Goal: Transaction & Acquisition: Purchase product/service

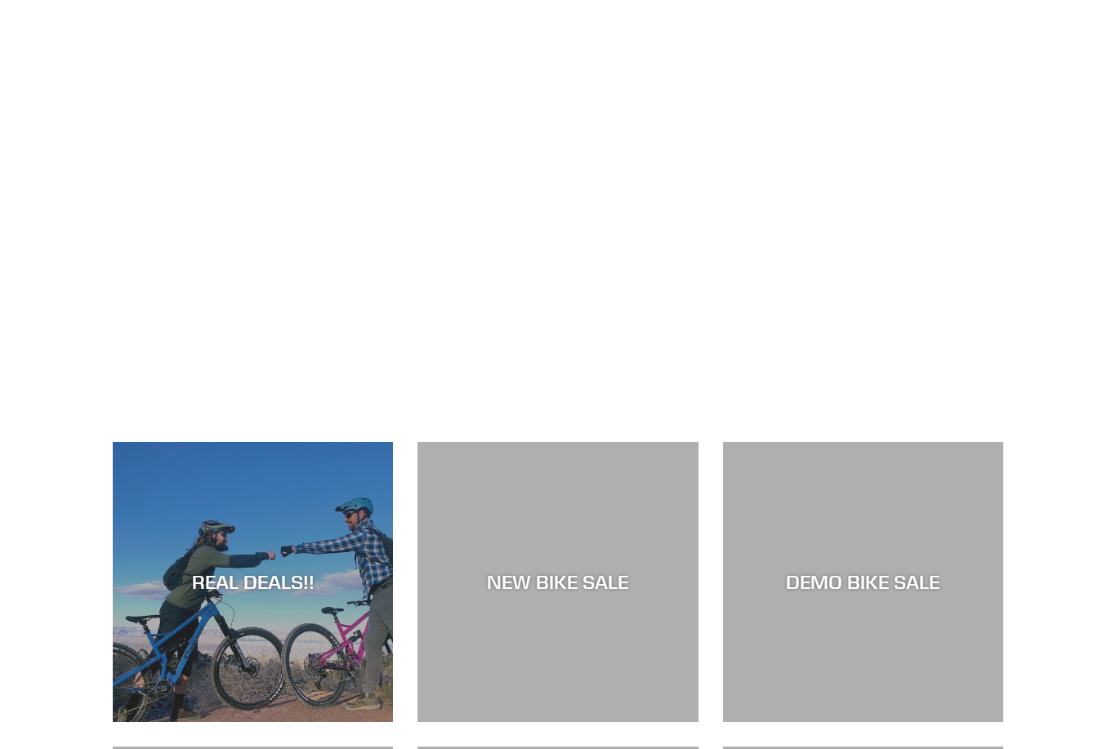
scroll to position [277, 0]
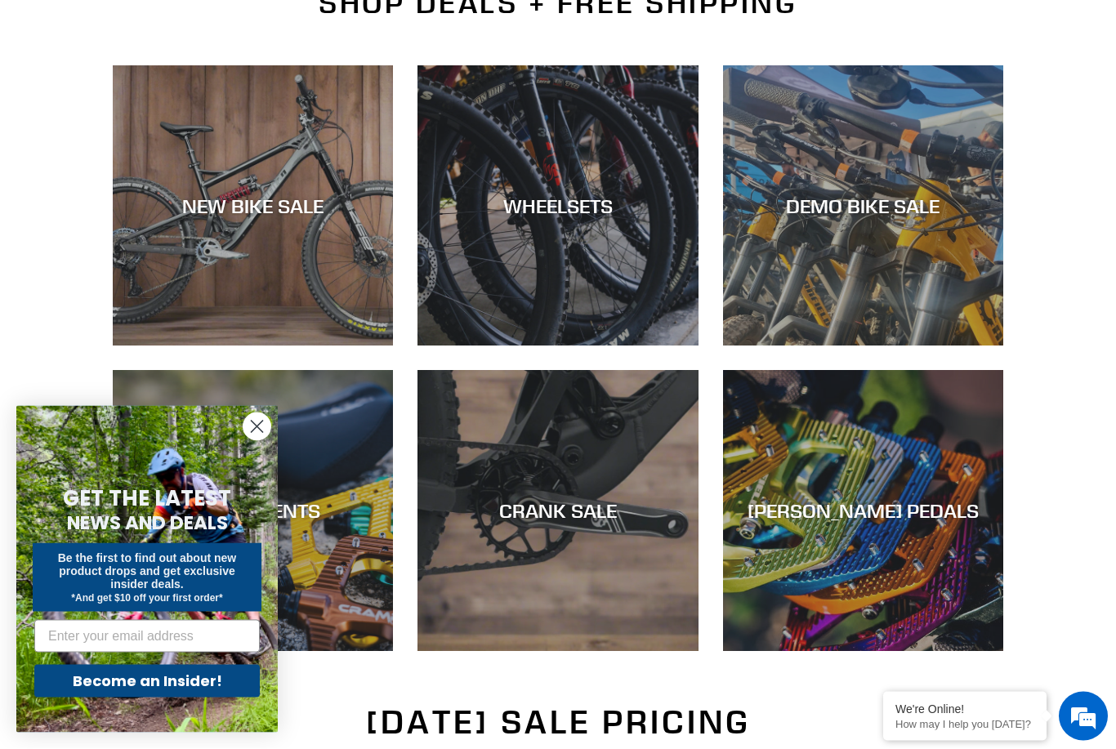
scroll to position [417, 0]
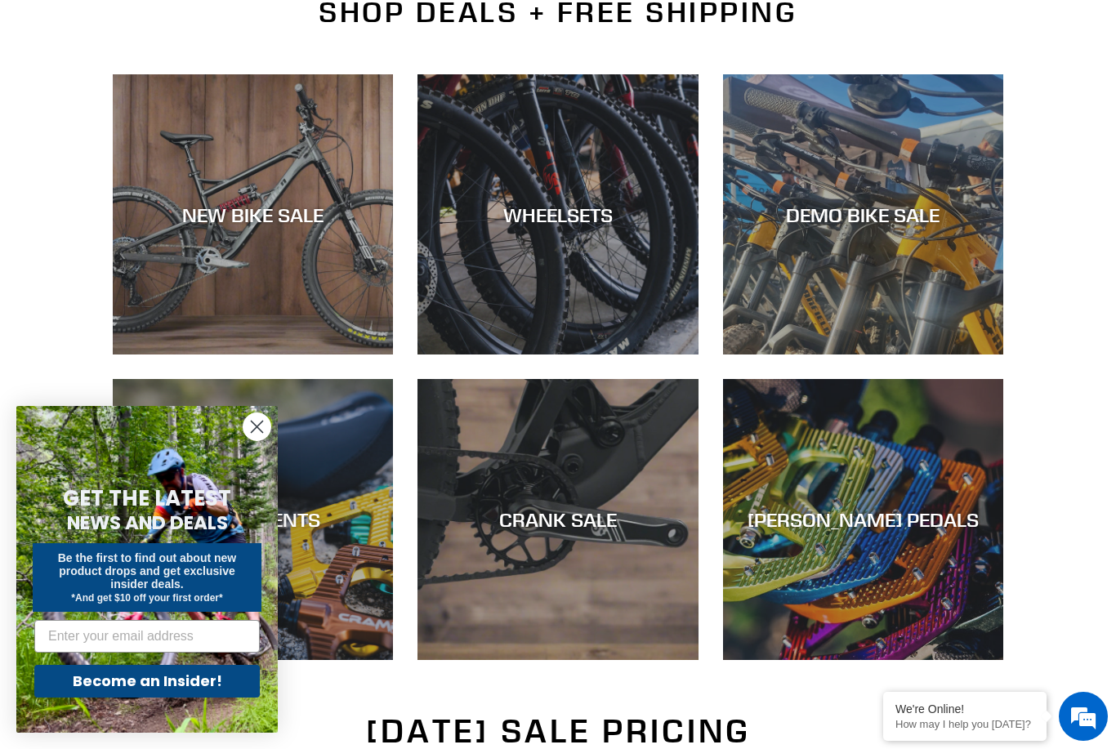
click at [248, 440] on circle "Close dialog" at bounding box center [256, 426] width 27 height 27
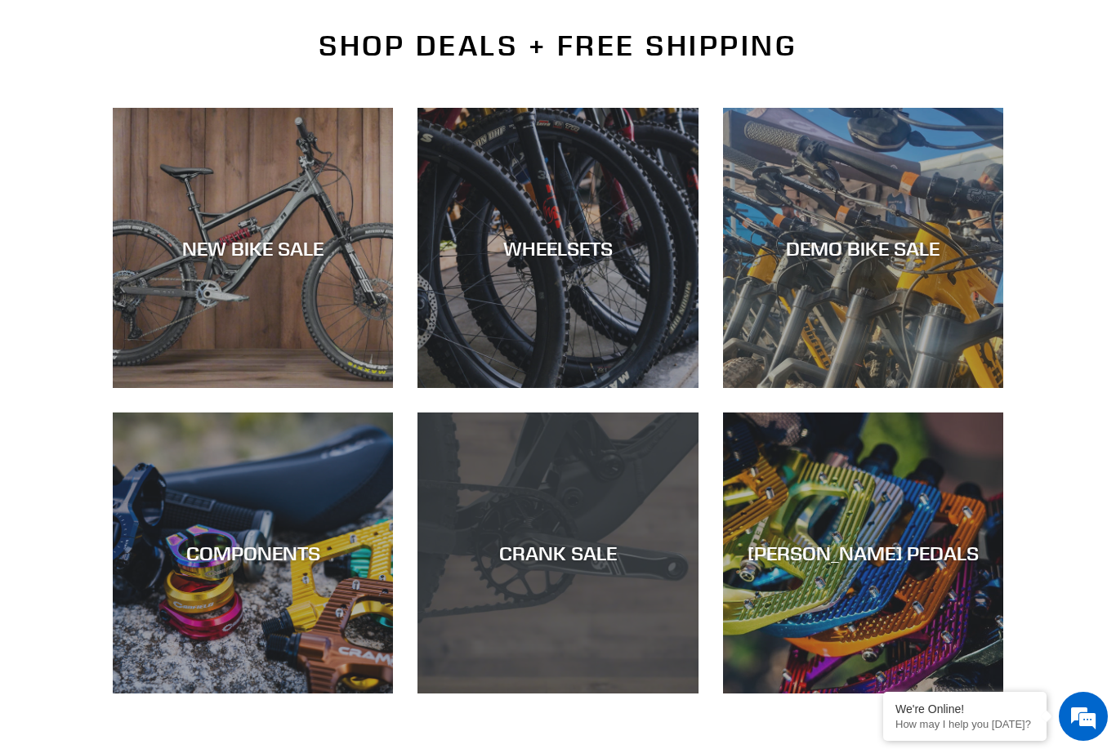
scroll to position [337, 0]
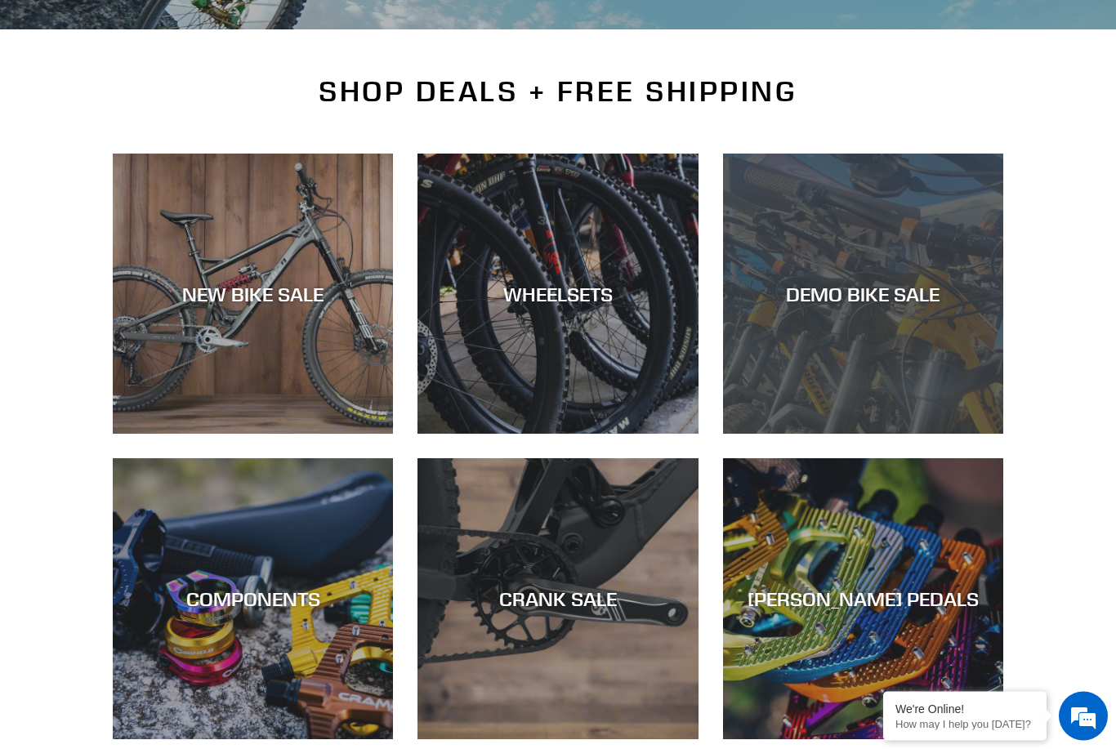
click at [836, 435] on div "DEMO BIKE SALE" at bounding box center [863, 435] width 280 height 0
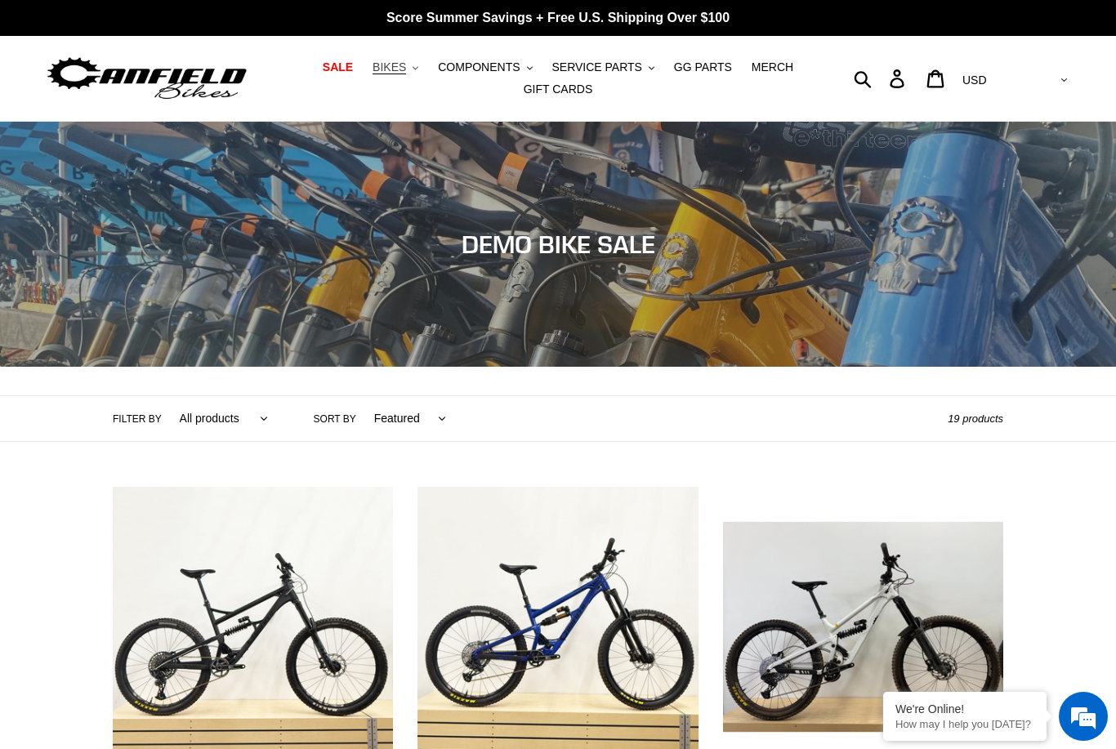
click at [386, 74] on span "BIKES" at bounding box center [389, 67] width 33 height 14
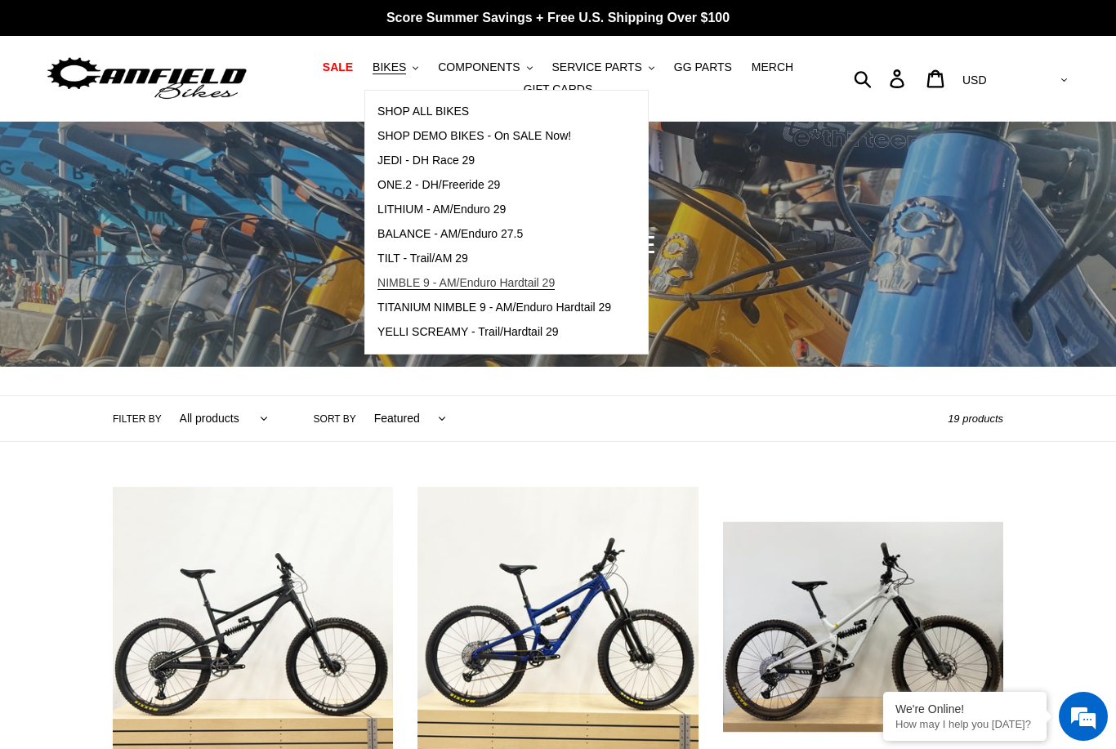
click at [424, 284] on span "NIMBLE 9 - AM/Enduro Hardtail 29" at bounding box center [465, 283] width 177 height 14
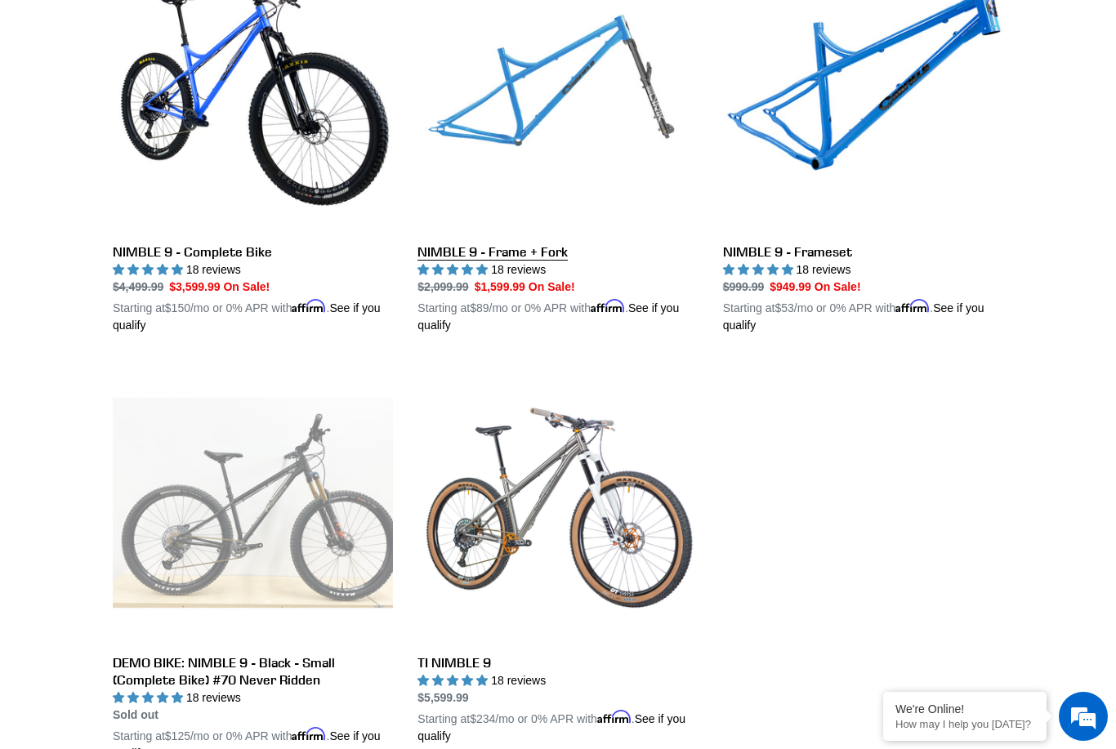
click at [538, 122] on link "NIMBLE 9 - Frame + Fork" at bounding box center [557, 143] width 280 height 382
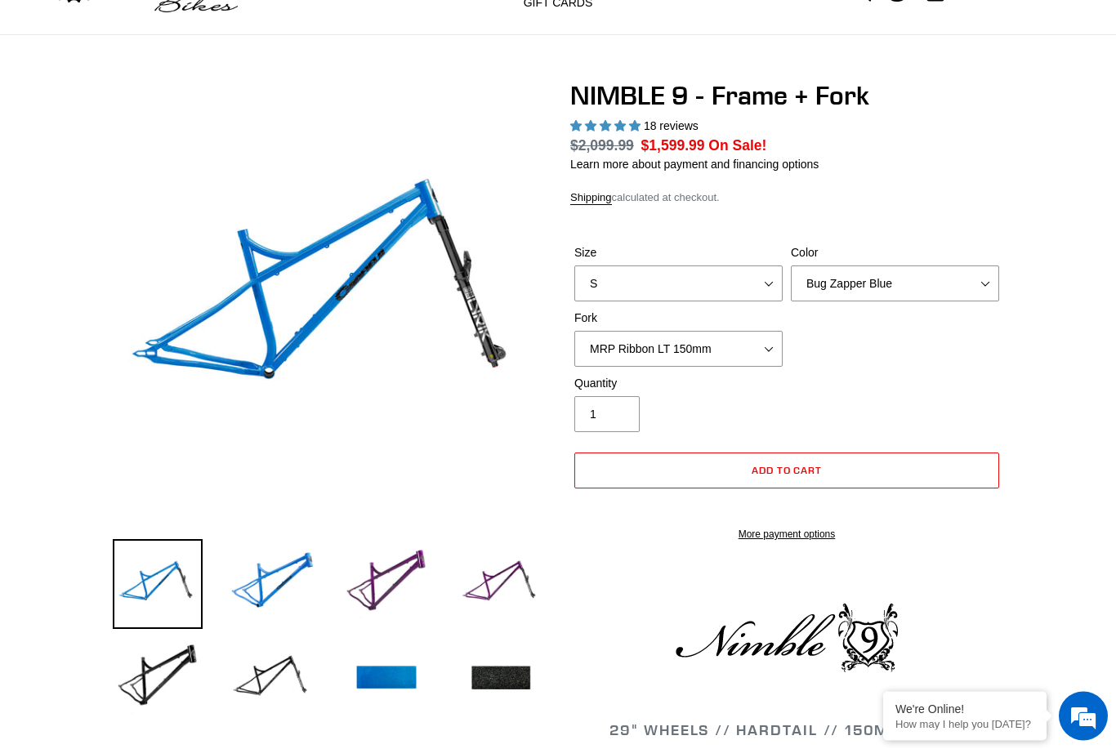
select select "highest-rating"
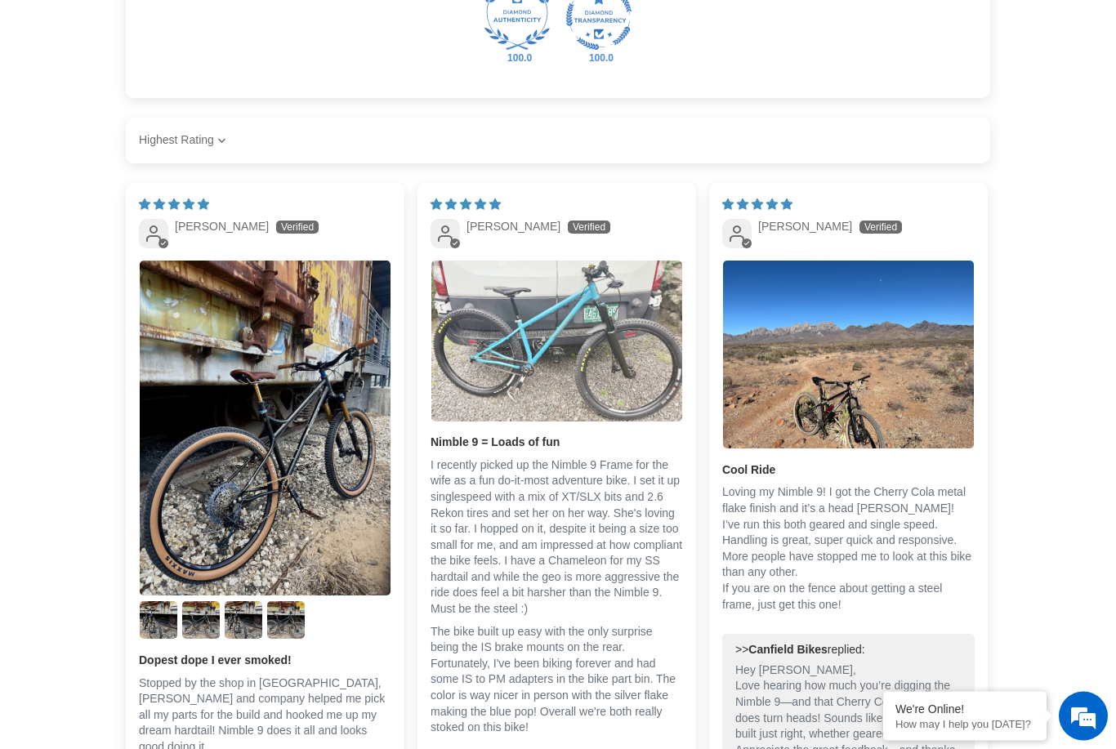
scroll to position [2585, 0]
